Goal: Task Accomplishment & Management: Manage account settings

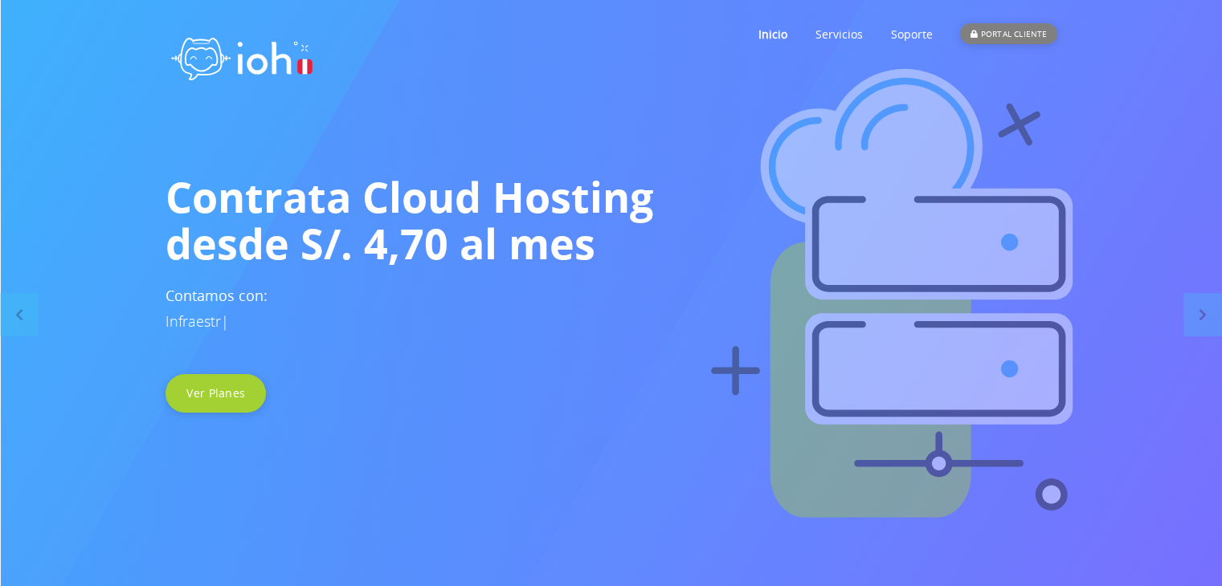
click at [991, 23] on div "PORTAL CLIENTE" at bounding box center [1008, 33] width 96 height 21
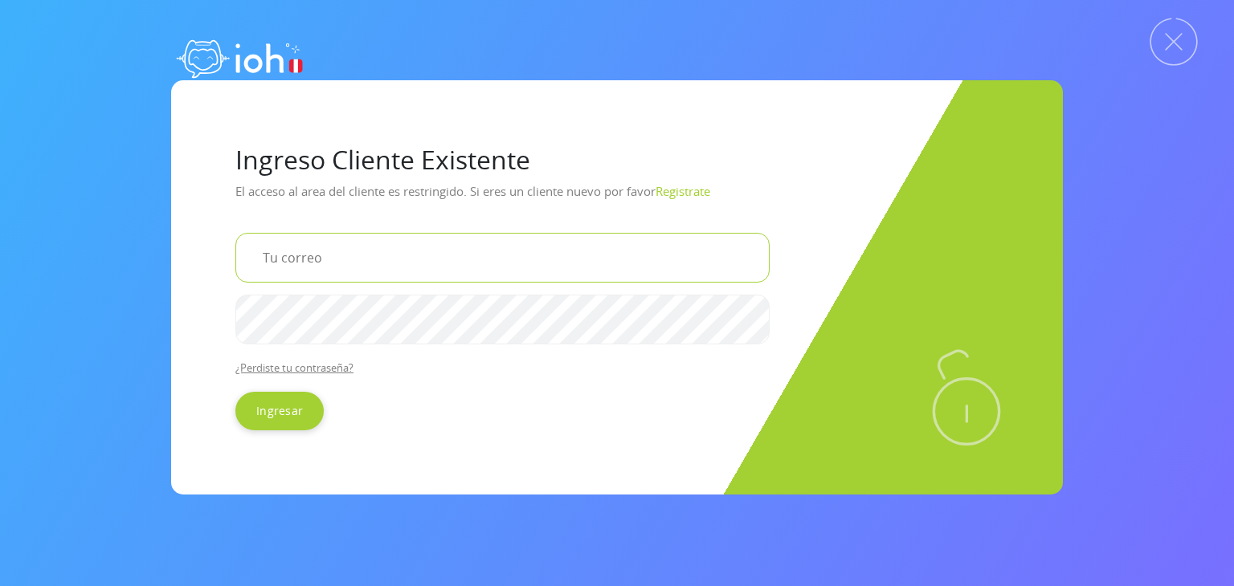
click at [627, 250] on input "email" at bounding box center [502, 258] width 534 height 50
type input "[PERSON_NAME][EMAIL_ADDRESS][DOMAIN_NAME]"
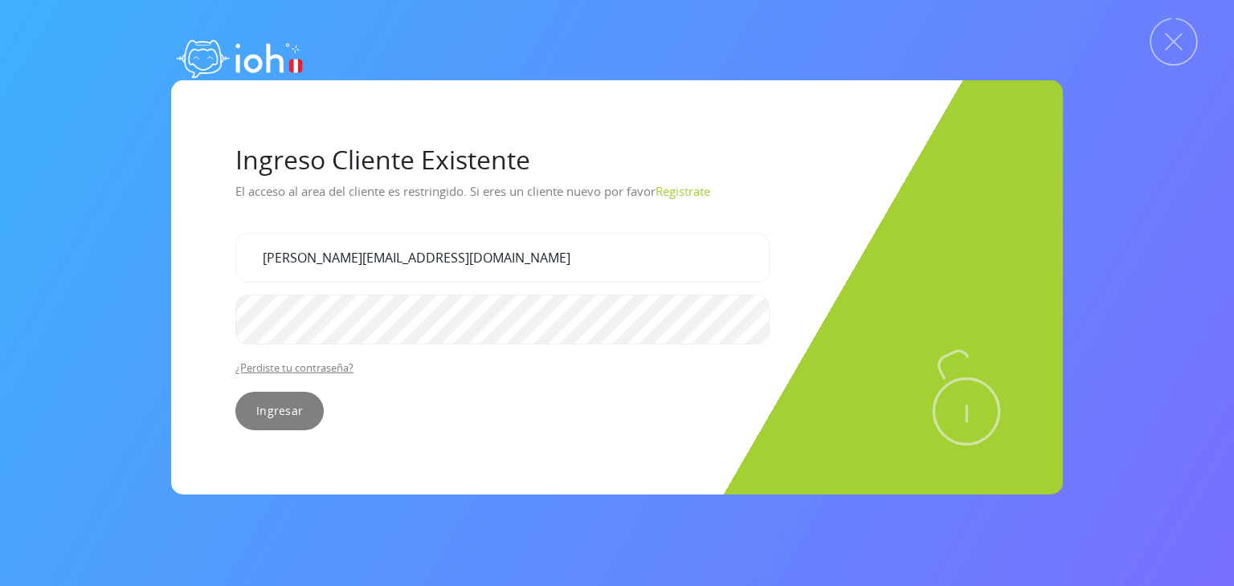
click at [283, 413] on input "Ingresar" at bounding box center [279, 411] width 88 height 39
